Goal: Task Accomplishment & Management: Manage account settings

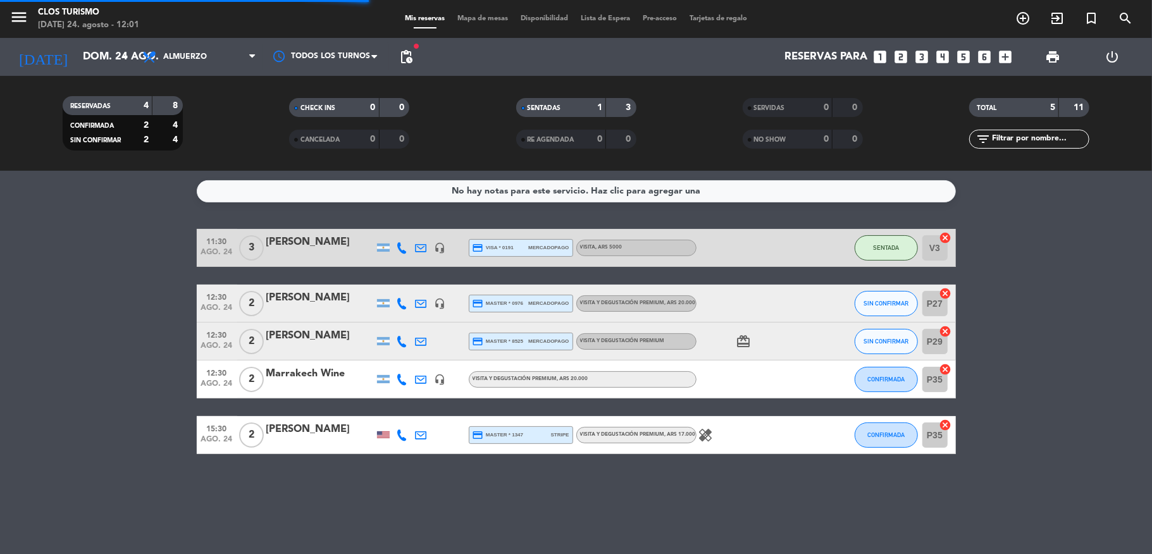
click at [82, 357] on bookings-row "11:30 [DATE] 3 [PERSON_NAME] headset_mic credit_card visa * 0191 mercadopago VI…" at bounding box center [576, 341] width 1152 height 225
click at [294, 244] on div "[PERSON_NAME]" at bounding box center [320, 242] width 108 height 16
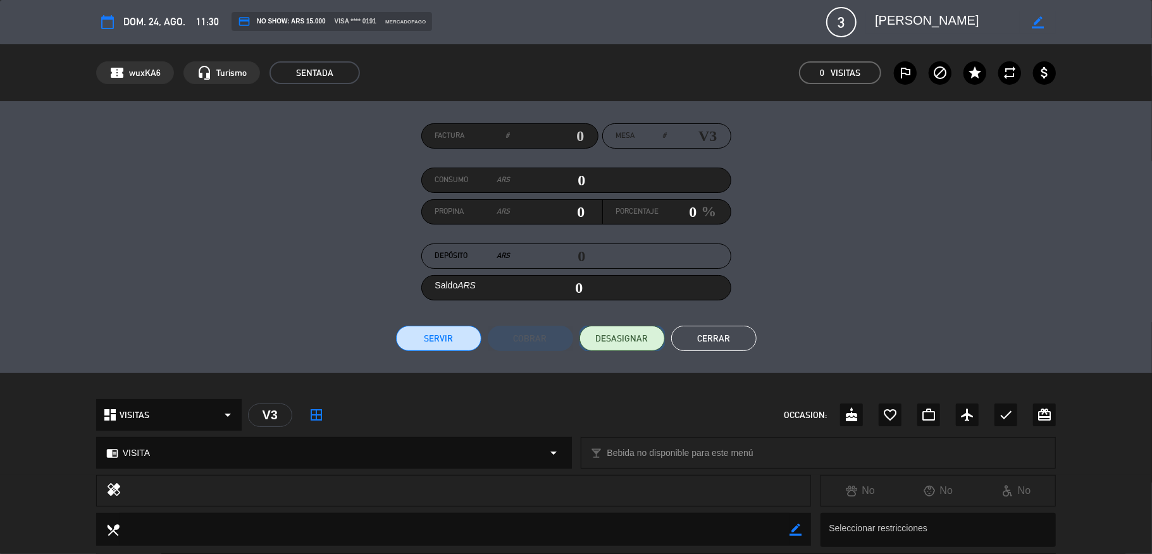
click at [633, 337] on span "DESASIGNAR" at bounding box center [622, 338] width 53 height 13
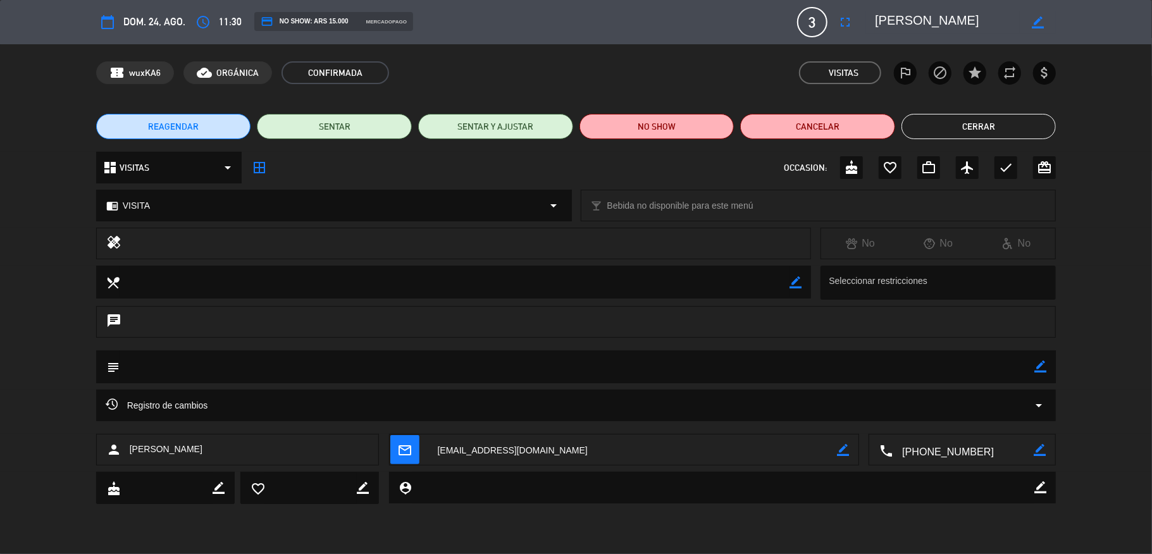
click at [831, 22] on div "calendar_today dom. 24, ago. access_time 11:30 credit_card NO SHOW: ARS 15.000 …" at bounding box center [576, 22] width 960 height 30
click at [844, 20] on icon "fullscreen" at bounding box center [845, 22] width 15 height 15
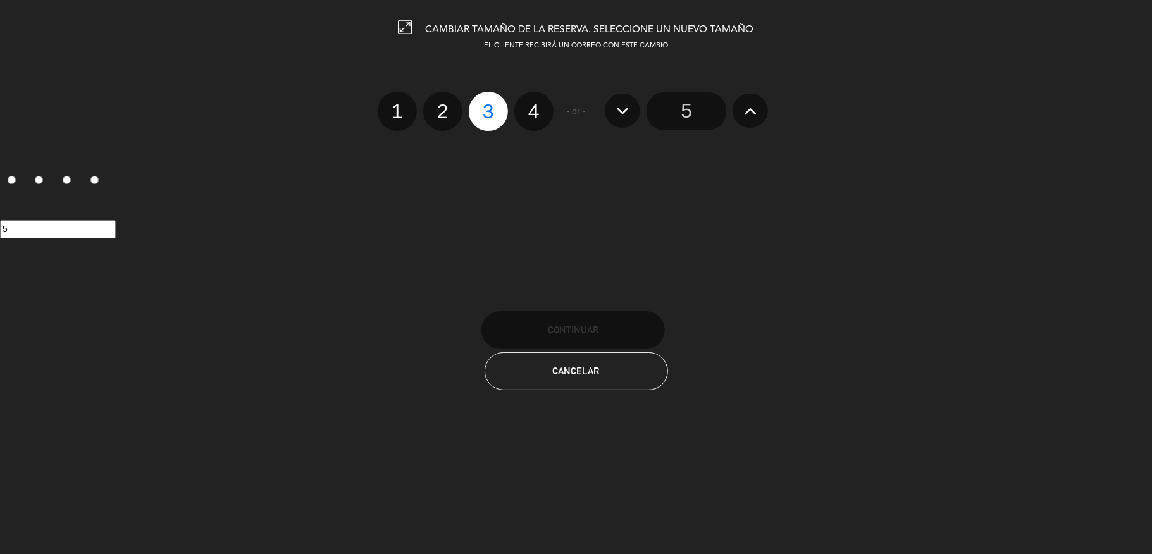
click at [443, 108] on label "2" at bounding box center [442, 111] width 39 height 39
click at [443, 104] on input "2" at bounding box center [441, 100] width 8 height 8
radio input "true"
radio input "false"
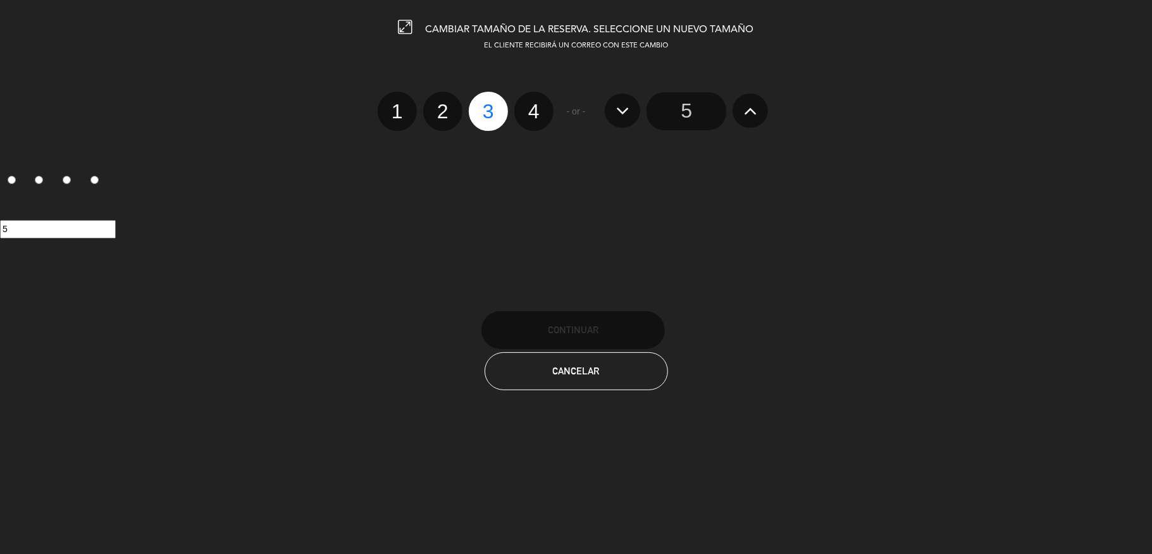
radio input "false"
radio input "true"
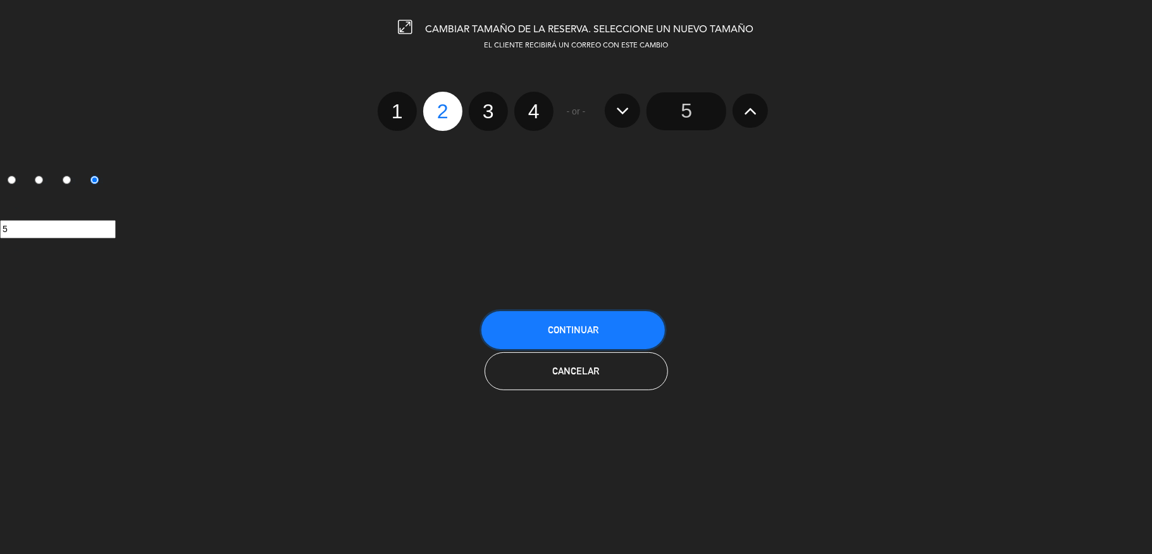
click at [569, 316] on button "Continuar" at bounding box center [572, 330] width 183 height 38
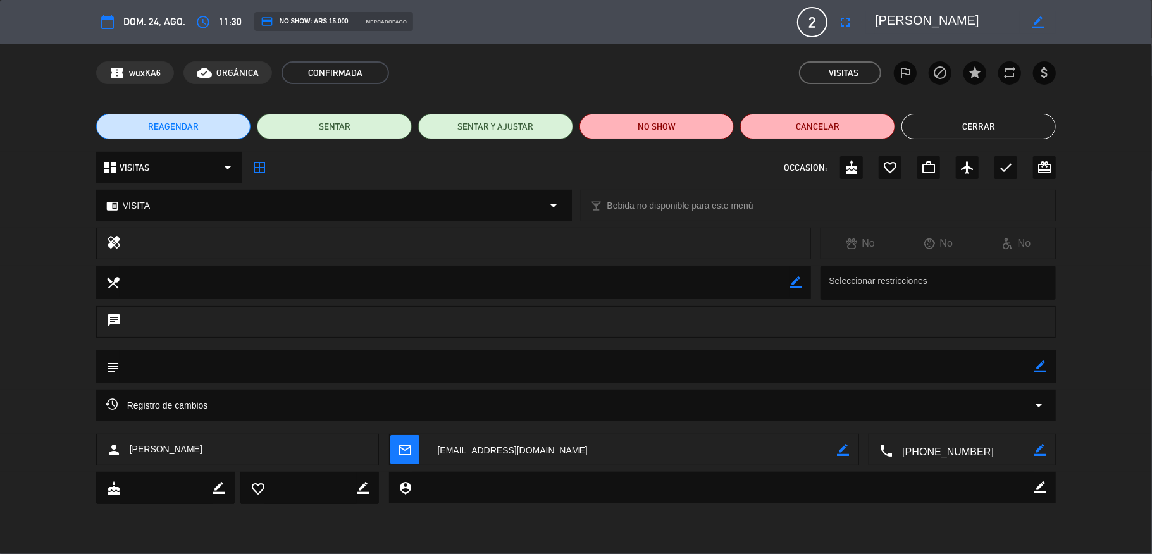
click at [960, 128] on button "Cerrar" at bounding box center [979, 126] width 155 height 25
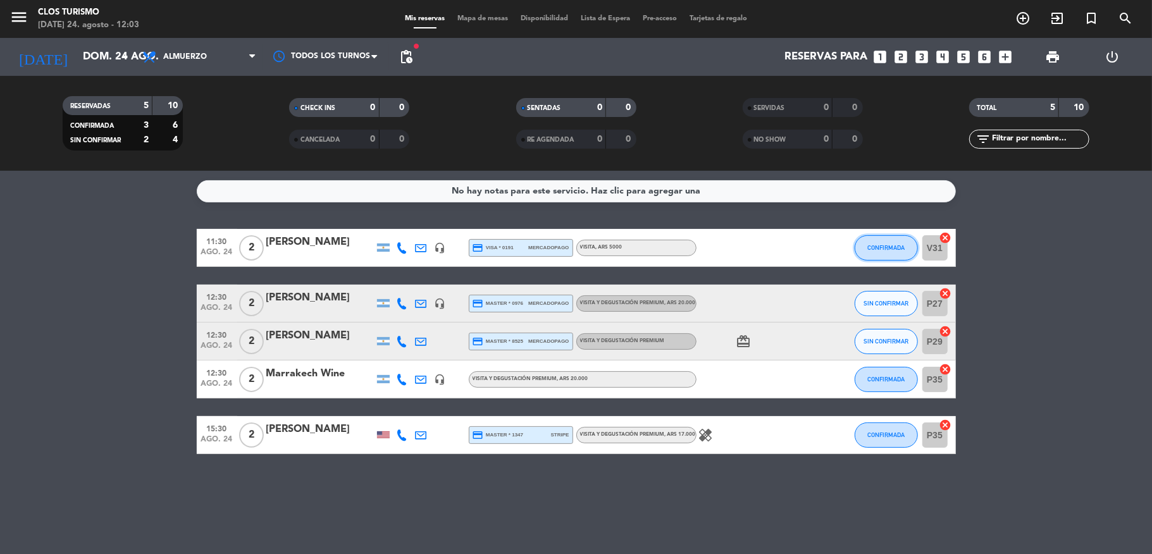
click at [890, 244] on span "CONFIRMADA" at bounding box center [885, 247] width 37 height 7
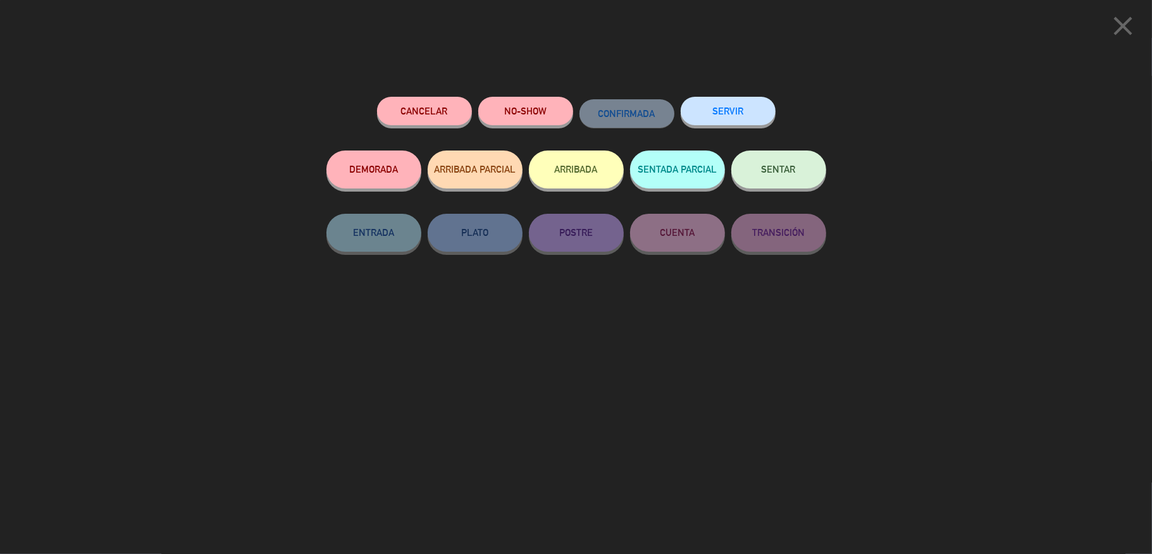
click at [775, 173] on span "SENTAR" at bounding box center [779, 169] width 34 height 11
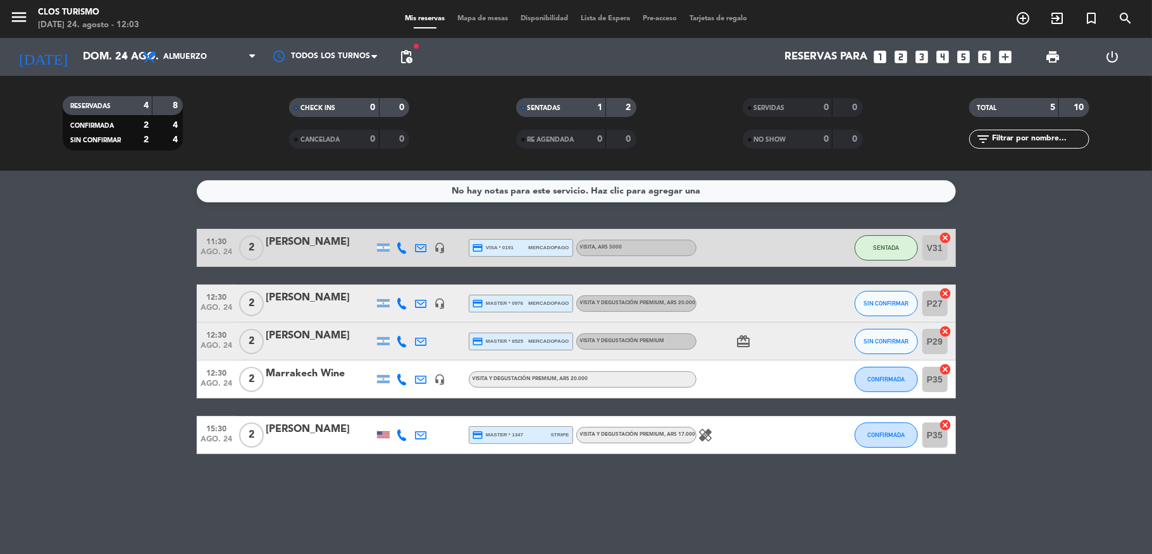
drag, startPoint x: 105, startPoint y: 287, endPoint x: 85, endPoint y: 223, distance: 66.4
click at [105, 284] on bookings-row "11:30 [DATE] 2 [PERSON_NAME] headset_mic credit_card visa * 0191 mercadopago VI…" at bounding box center [576, 341] width 1152 height 225
click at [28, 304] on bookings-row "11:30 [DATE] 2 [PERSON_NAME] headset_mic credit_card visa * 0191 mercadopago VI…" at bounding box center [576, 341] width 1152 height 225
click at [0, 267] on bookings-row "11:30 [DATE] 2 [PERSON_NAME] headset_mic credit_card visa * 0191 mercadopago VI…" at bounding box center [576, 341] width 1152 height 225
click at [402, 247] on icon at bounding box center [402, 247] width 11 height 11
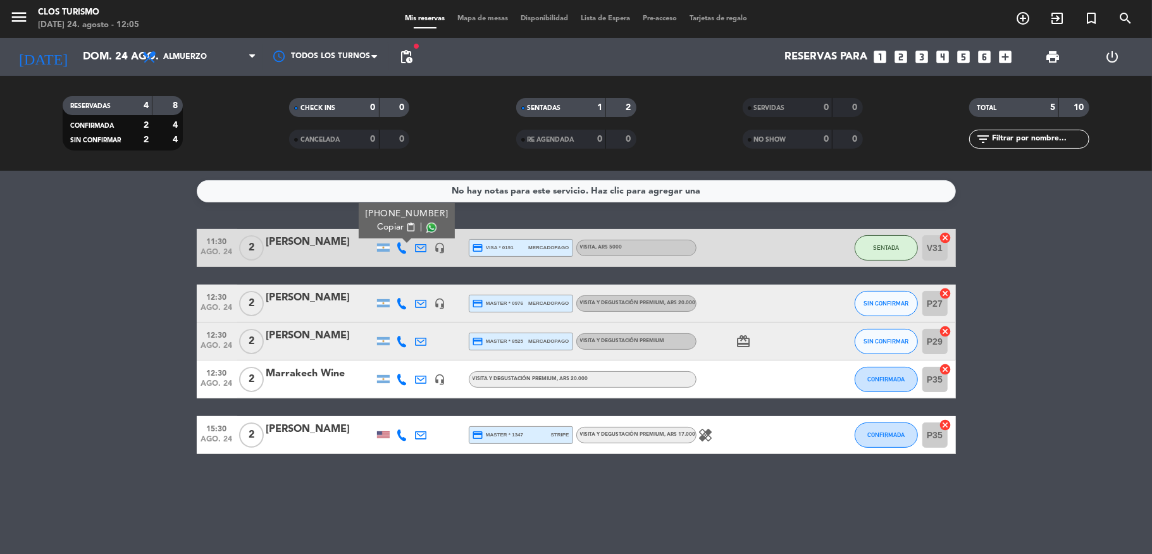
click at [393, 228] on span "Copiar" at bounding box center [390, 227] width 27 height 13
